Goal: Task Accomplishment & Management: Use online tool/utility

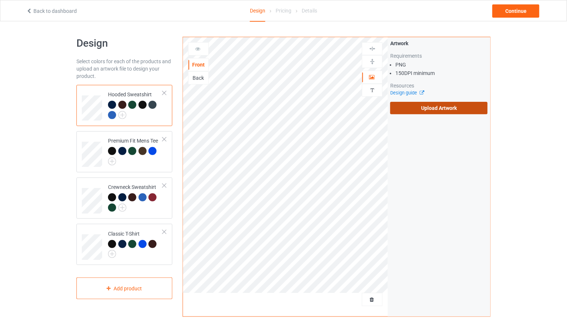
click at [434, 112] on label "Upload Artwork" at bounding box center [439, 108] width 97 height 13
click at [0, 0] on input "Upload Artwork" at bounding box center [0, 0] width 0 height 0
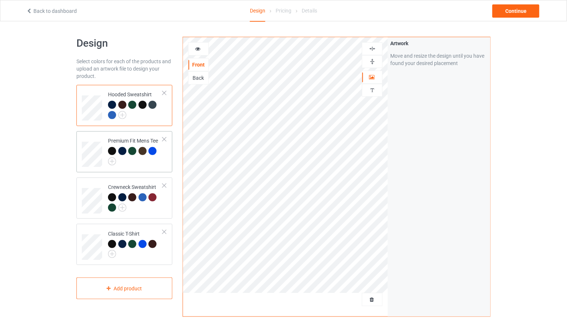
click at [110, 151] on div at bounding box center [112, 151] width 8 height 8
click at [203, 45] on div at bounding box center [199, 48] width 20 height 7
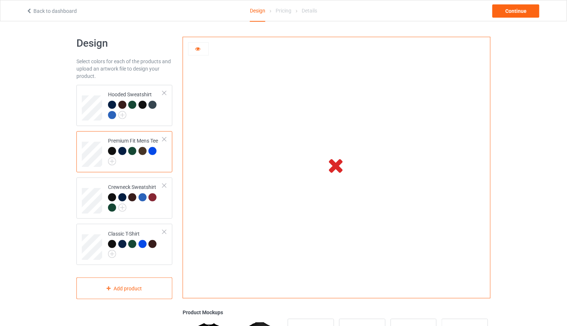
click at [200, 44] on div at bounding box center [198, 48] width 21 height 13
click at [201, 47] on icon at bounding box center [198, 47] width 6 height 5
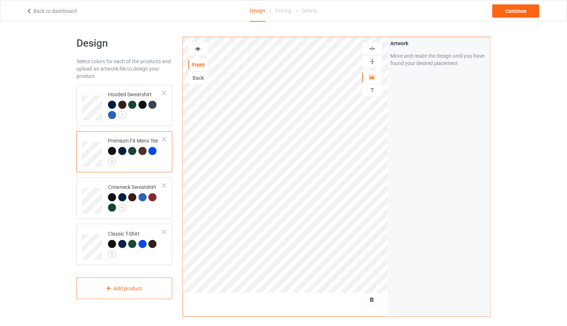
click at [197, 50] on icon at bounding box center [198, 47] width 6 height 5
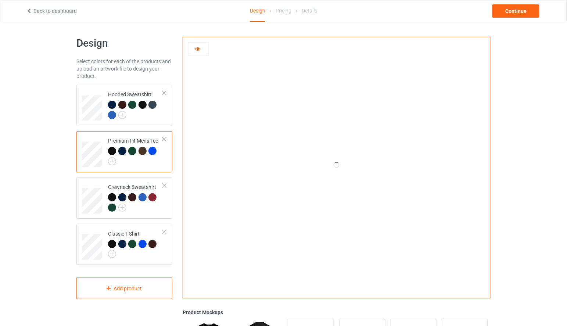
click at [197, 50] on icon at bounding box center [198, 47] width 6 height 5
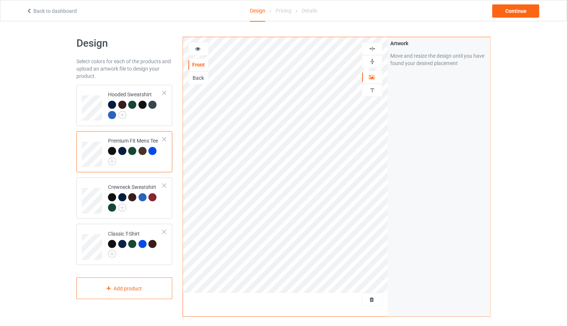
click at [200, 82] on div "Back" at bounding box center [198, 77] width 21 height 13
click at [205, 77] on div "Back" at bounding box center [199, 77] width 20 height 7
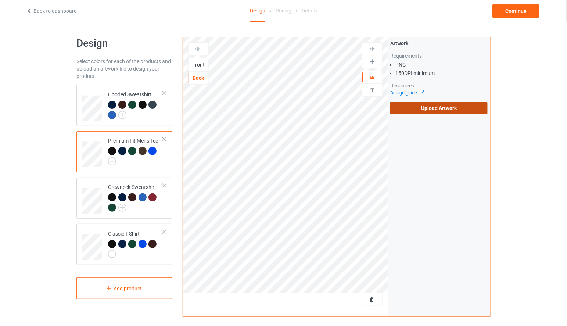
click at [433, 113] on label "Upload Artwork" at bounding box center [439, 108] width 97 height 13
click at [0, 0] on input "Upload Artwork" at bounding box center [0, 0] width 0 height 0
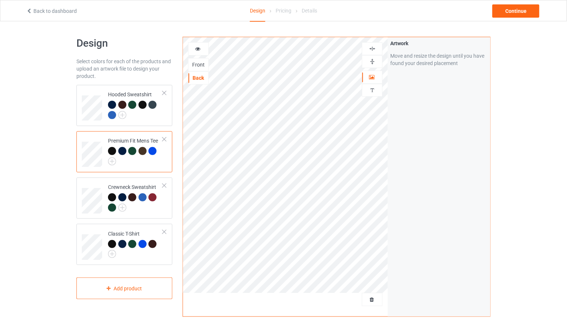
click at [205, 47] on div at bounding box center [199, 48] width 20 height 7
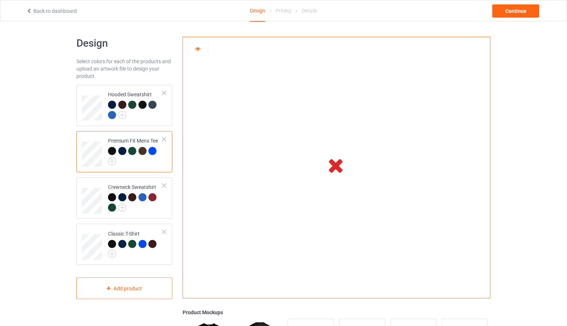
click at [205, 47] on div at bounding box center [199, 48] width 20 height 7
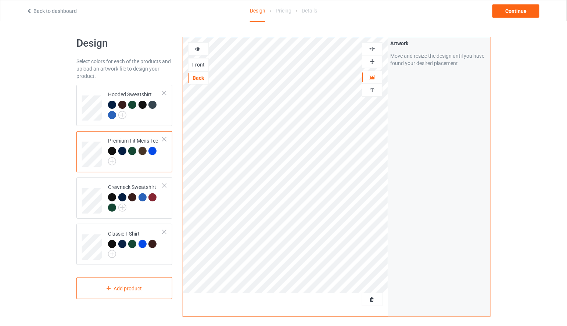
click at [200, 47] on icon at bounding box center [198, 47] width 6 height 5
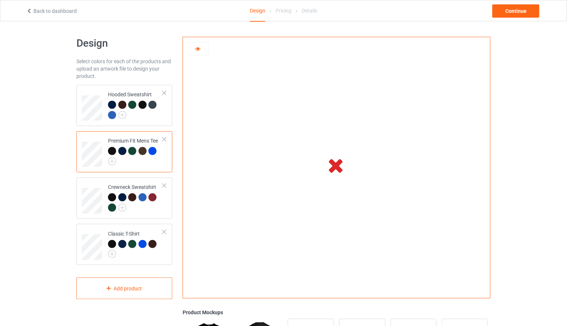
drag, startPoint x: 338, startPoint y: 167, endPoint x: 313, endPoint y: 143, distance: 34.3
click at [338, 167] on icon at bounding box center [336, 165] width 24 height 21
click at [195, 52] on div at bounding box center [199, 48] width 20 height 7
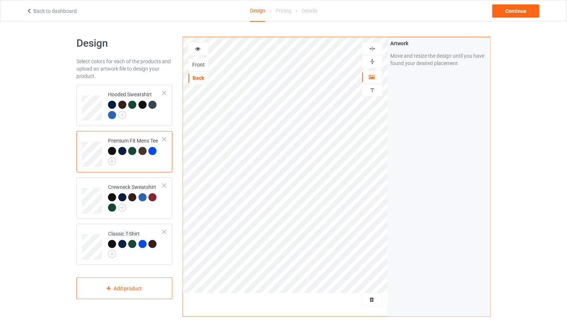
click at [196, 52] on div at bounding box center [199, 48] width 20 height 7
